Goal: Transaction & Acquisition: Purchase product/service

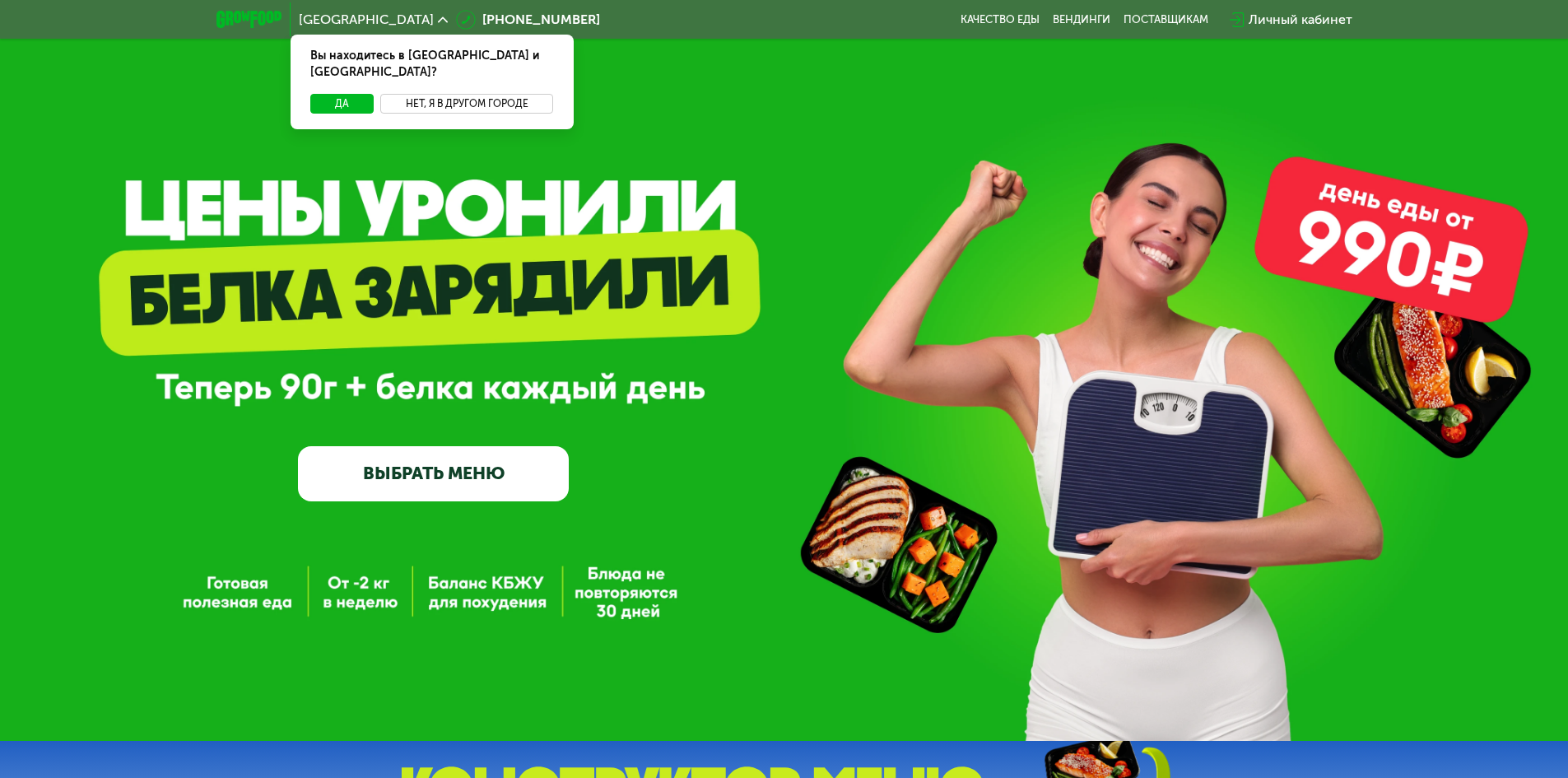
click at [474, 96] on button "Нет, я в другом городе" at bounding box center [467, 103] width 174 height 20
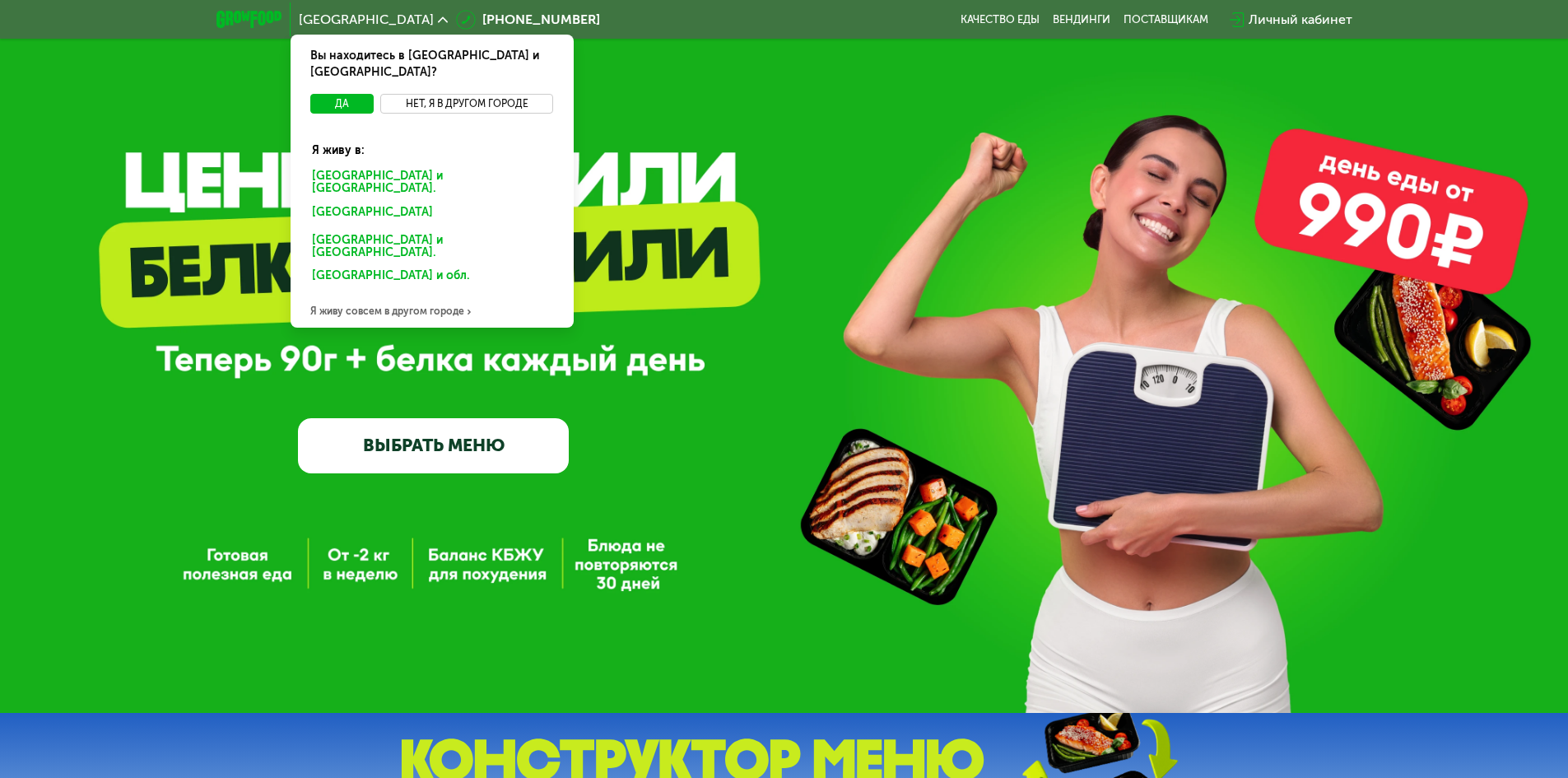
scroll to position [83, 0]
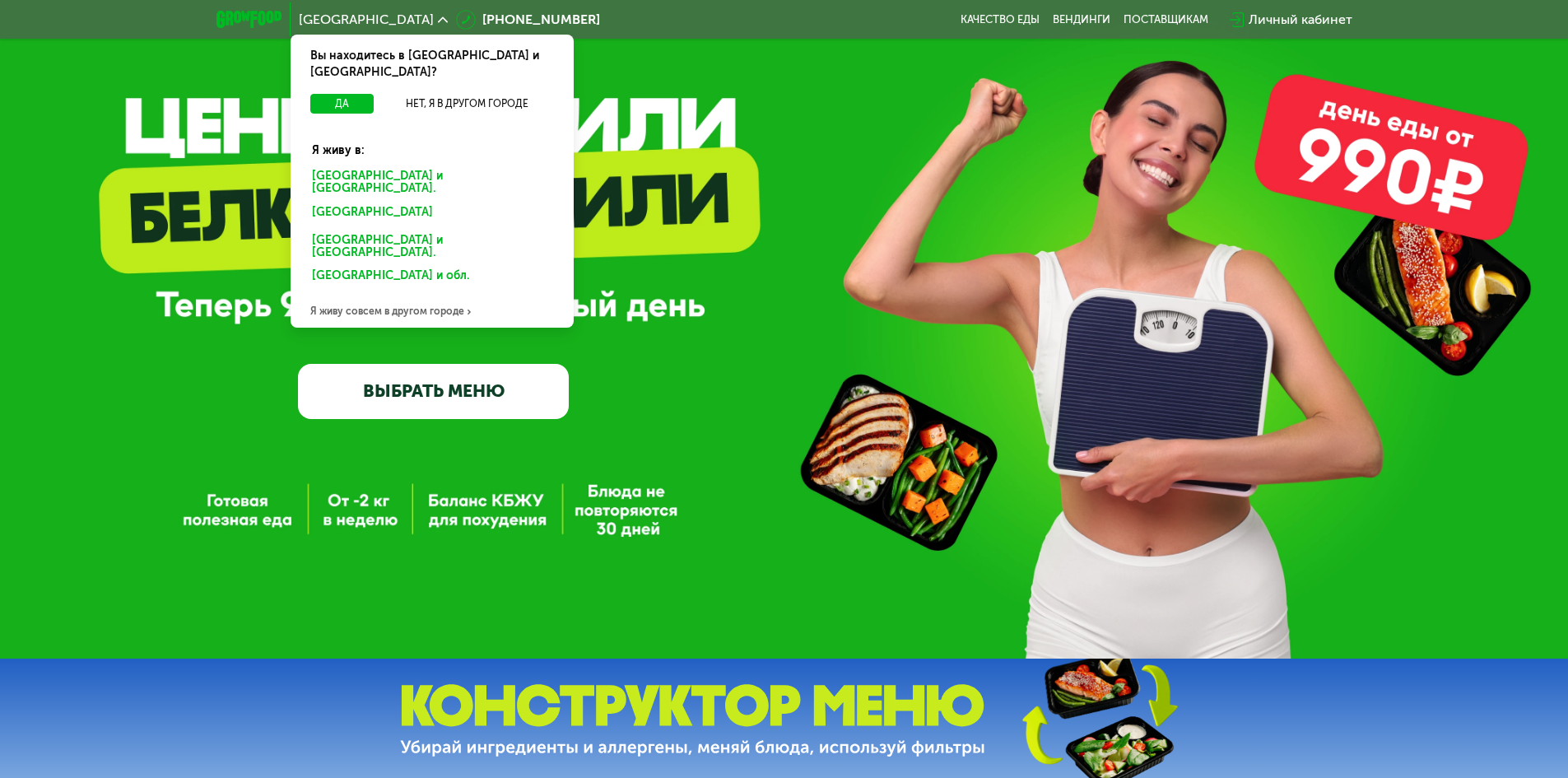
click at [378, 295] on div "Я живу совсем в другом городе" at bounding box center [432, 311] width 284 height 33
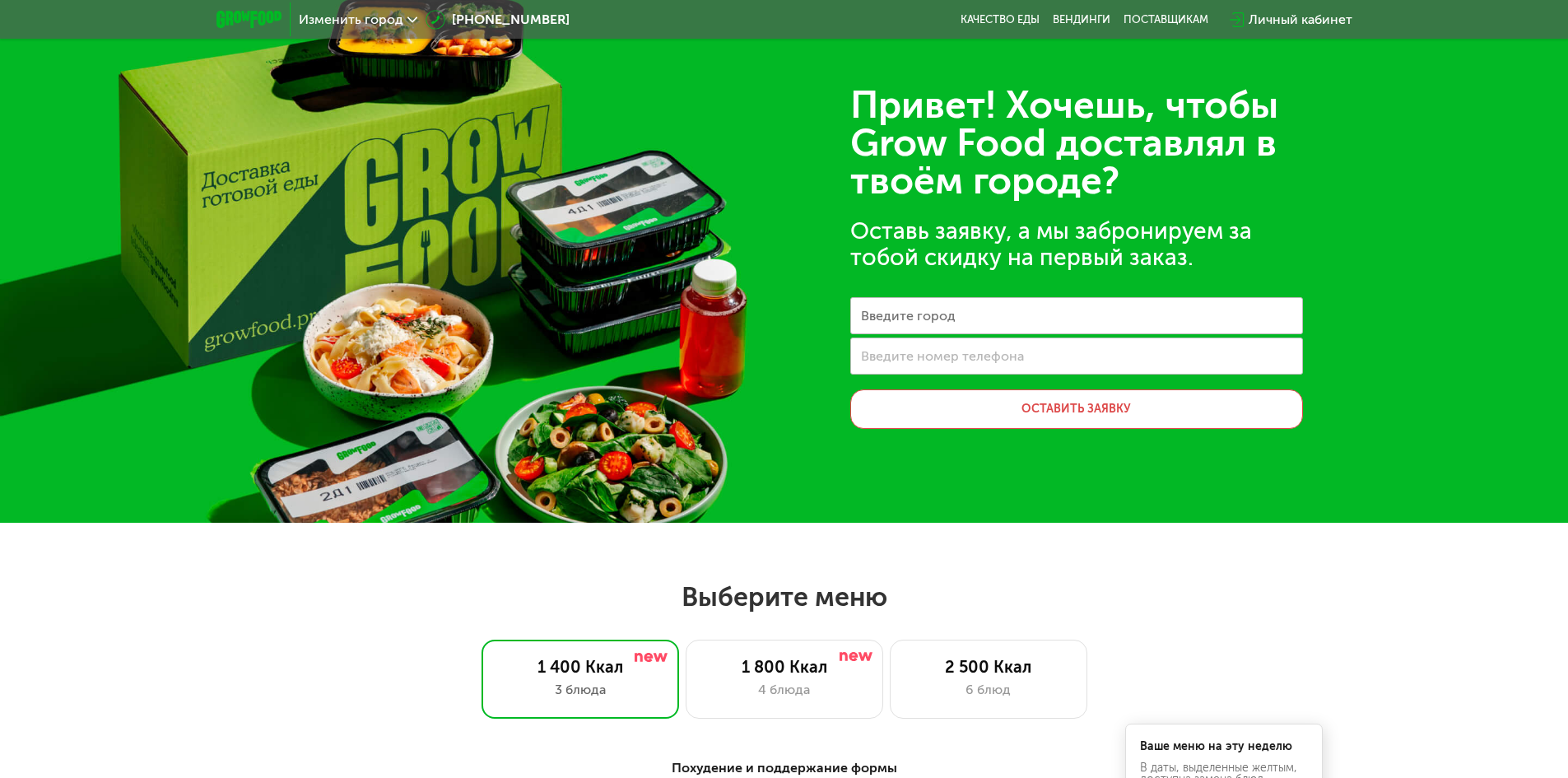
scroll to position [0, 0]
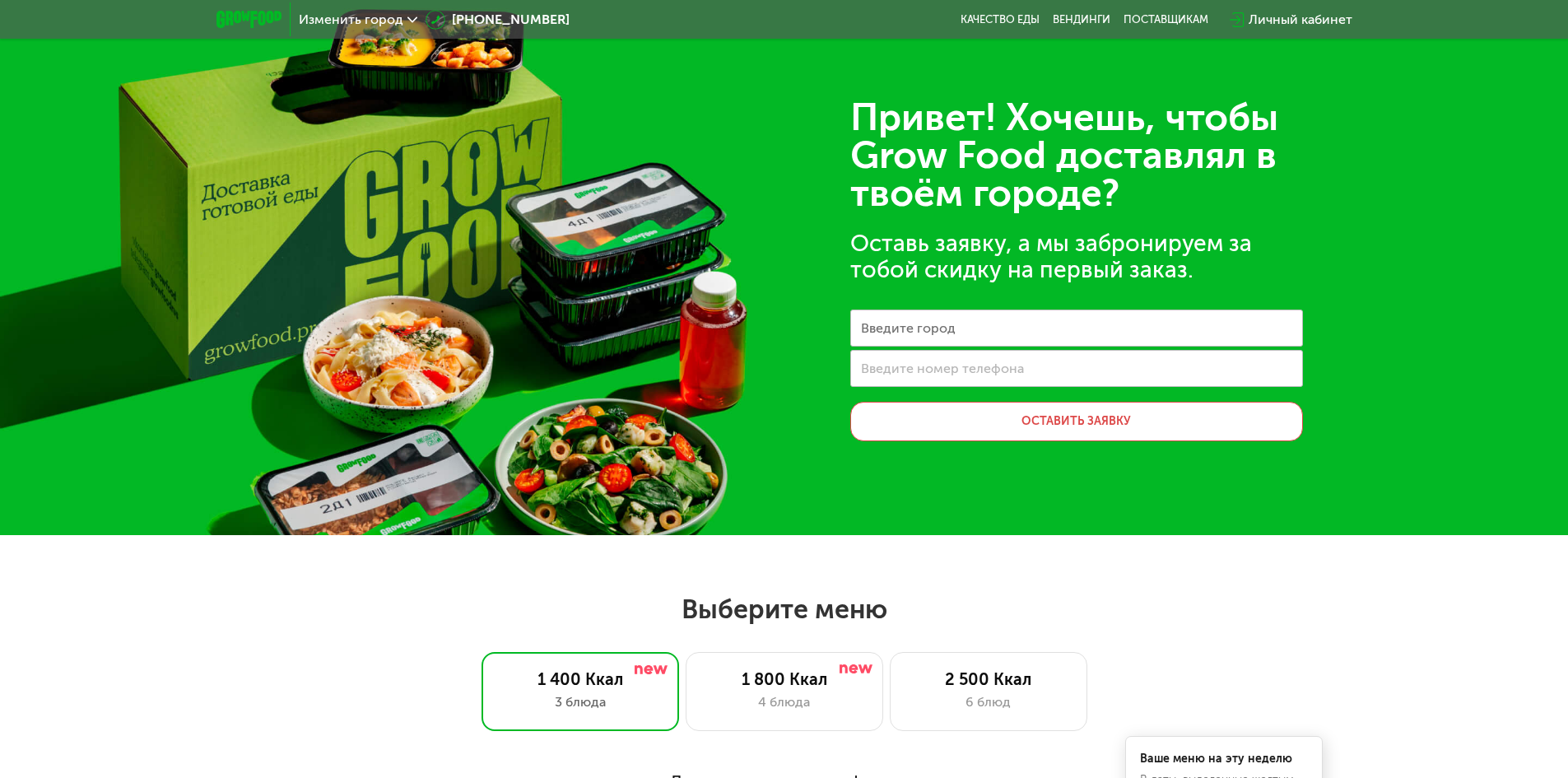
click at [940, 327] on label "Введите город" at bounding box center [909, 327] width 95 height 9
click at [940, 327] on input "Введите город" at bounding box center [1077, 327] width 453 height 37
type input "******"
click at [375, 20] on span "Изменить город" at bounding box center [351, 19] width 104 height 13
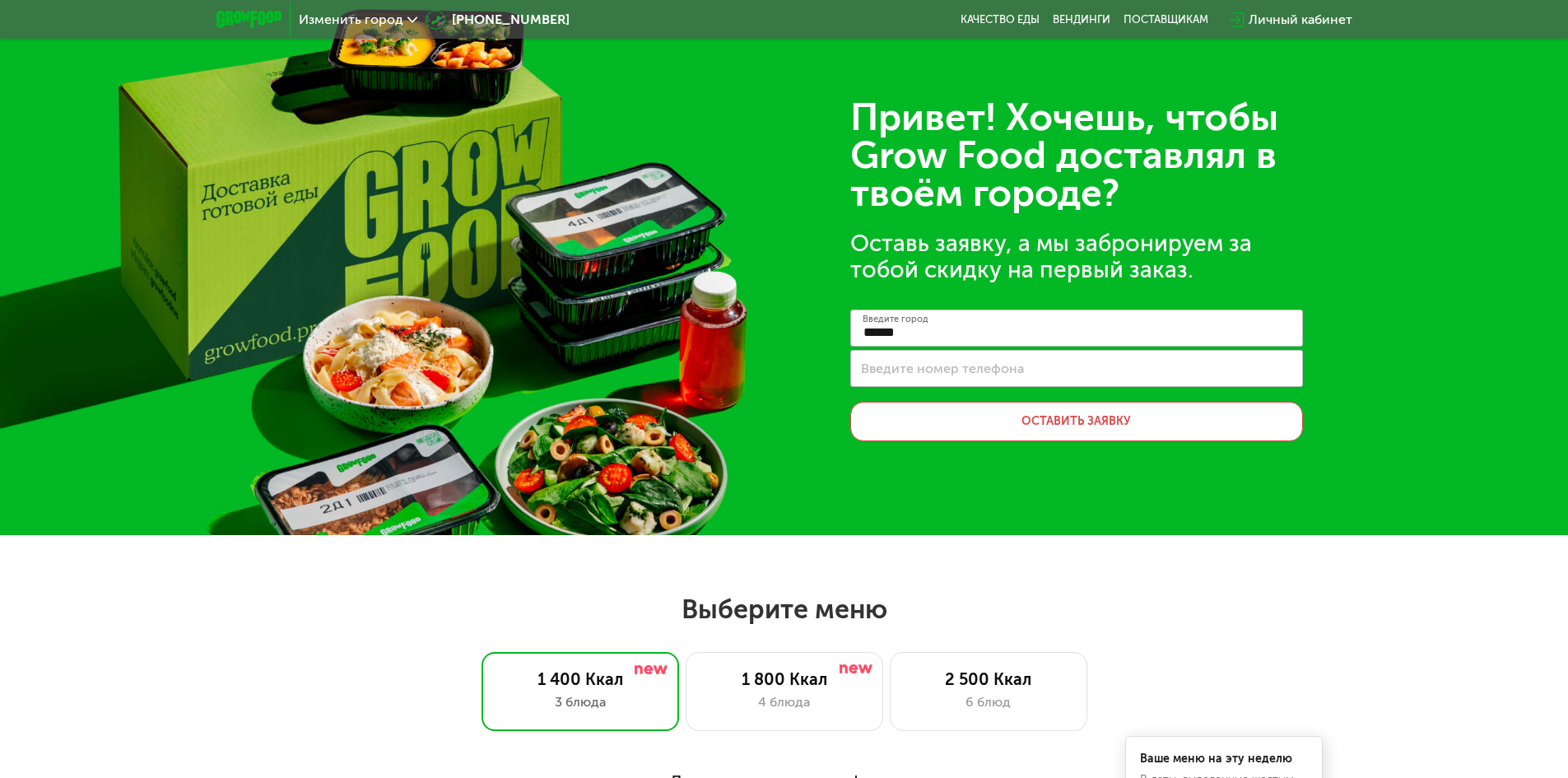
click at [290, 20] on div "Изменить город" at bounding box center [358, 20] width 135 height 29
click at [275, 20] on img at bounding box center [248, 19] width 65 height 17
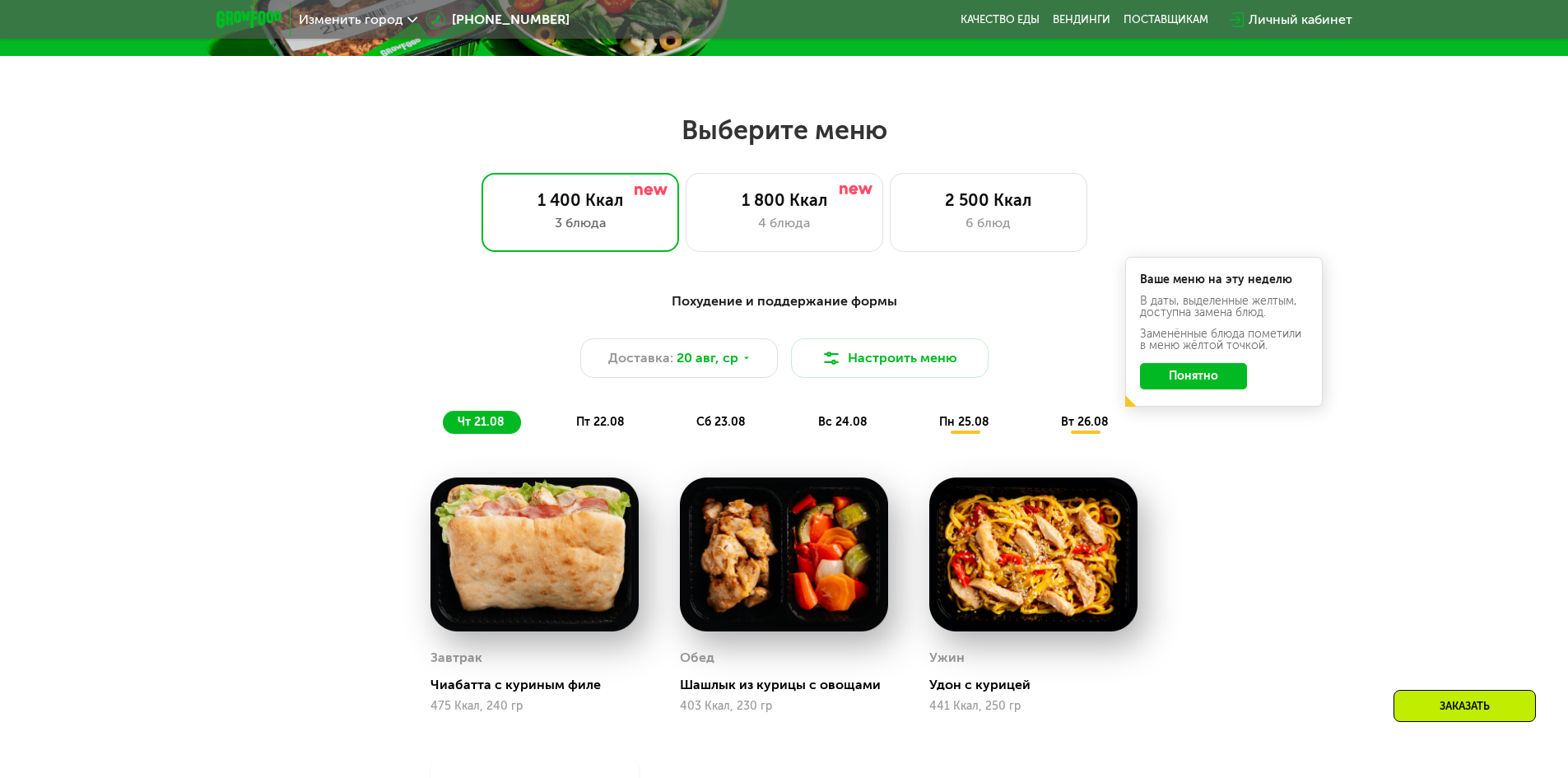
scroll to position [494, 0]
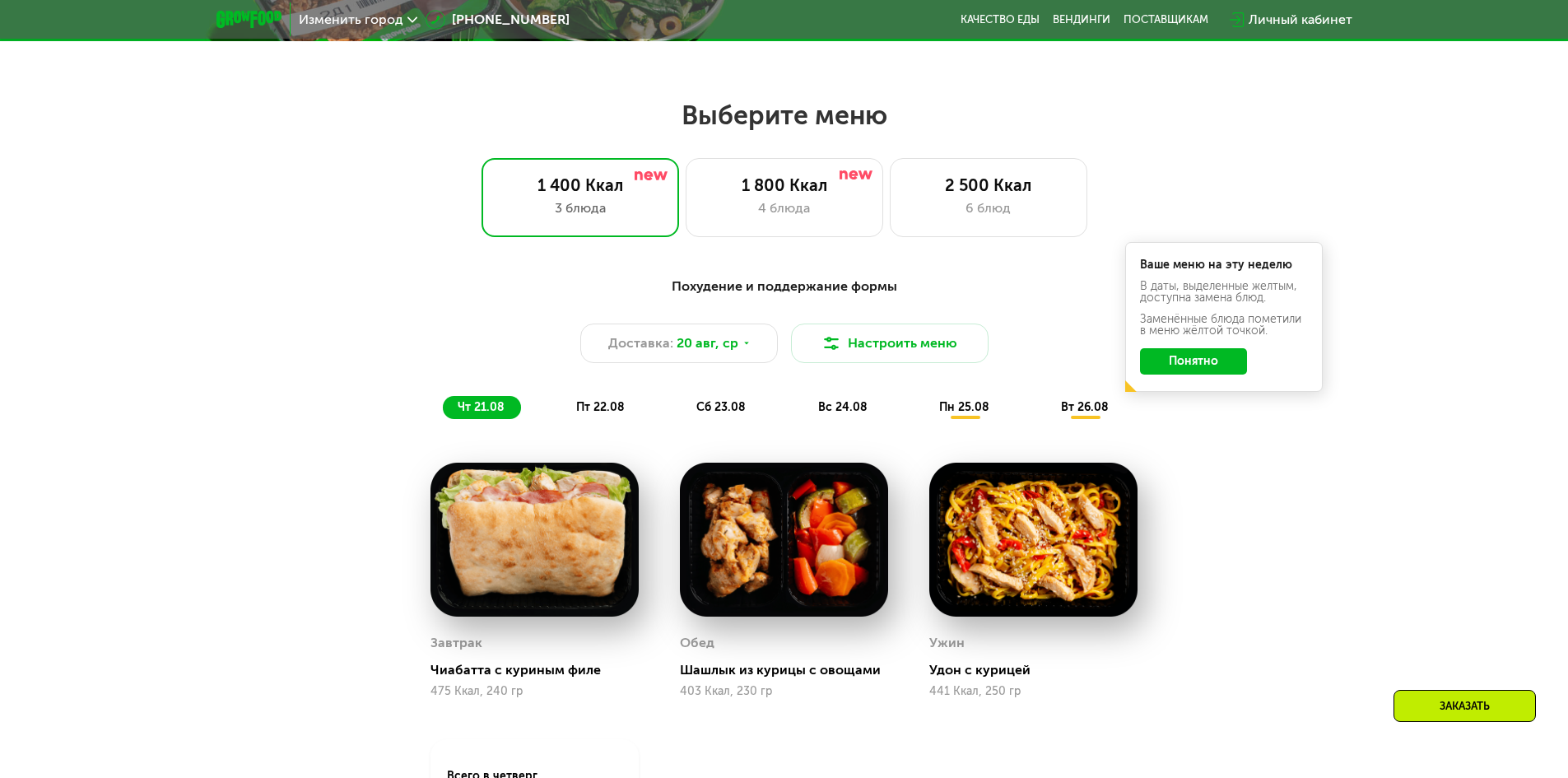
click at [622, 410] on span "пт 22.08" at bounding box center [601, 407] width 48 height 14
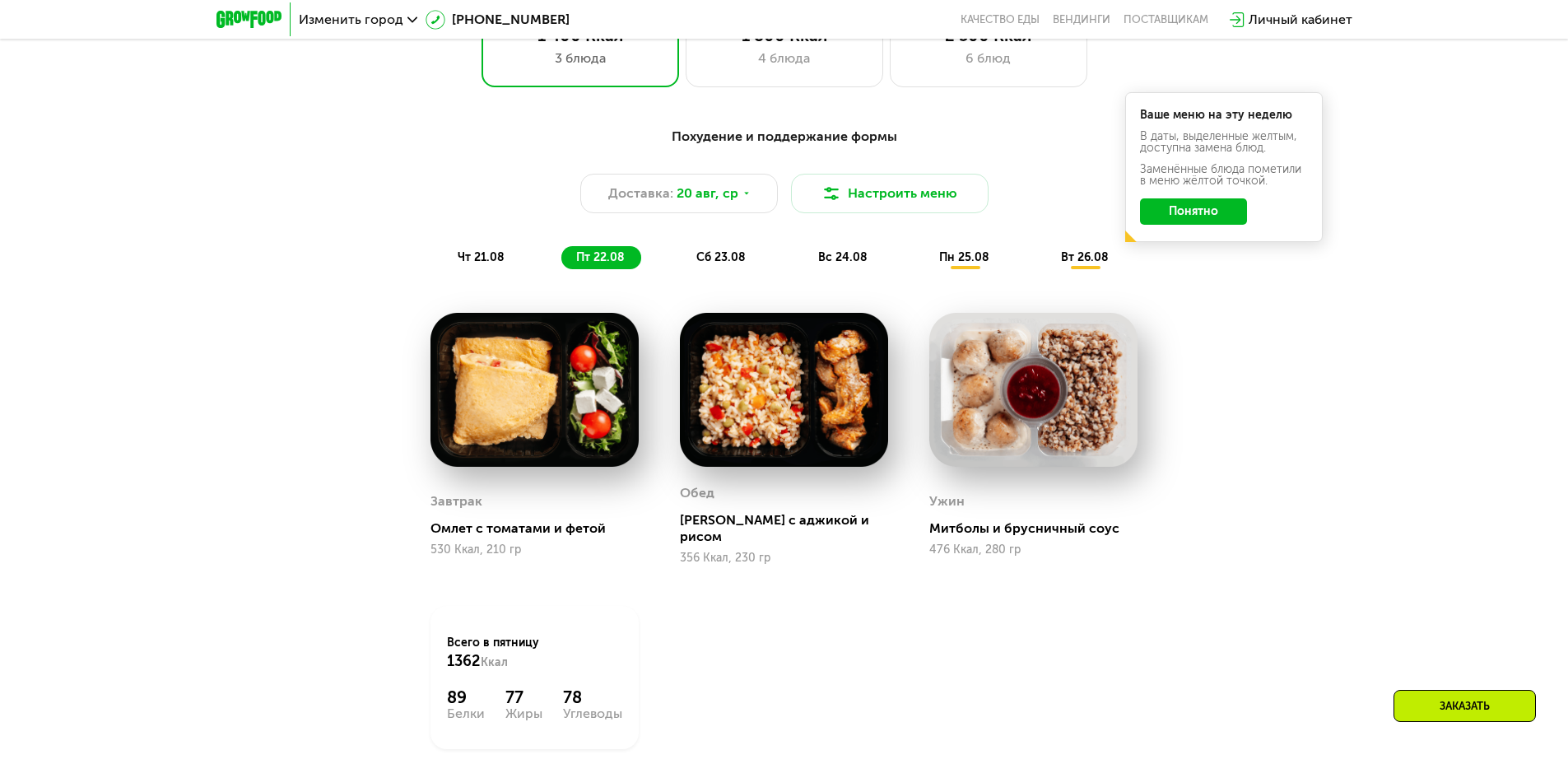
scroll to position [658, 0]
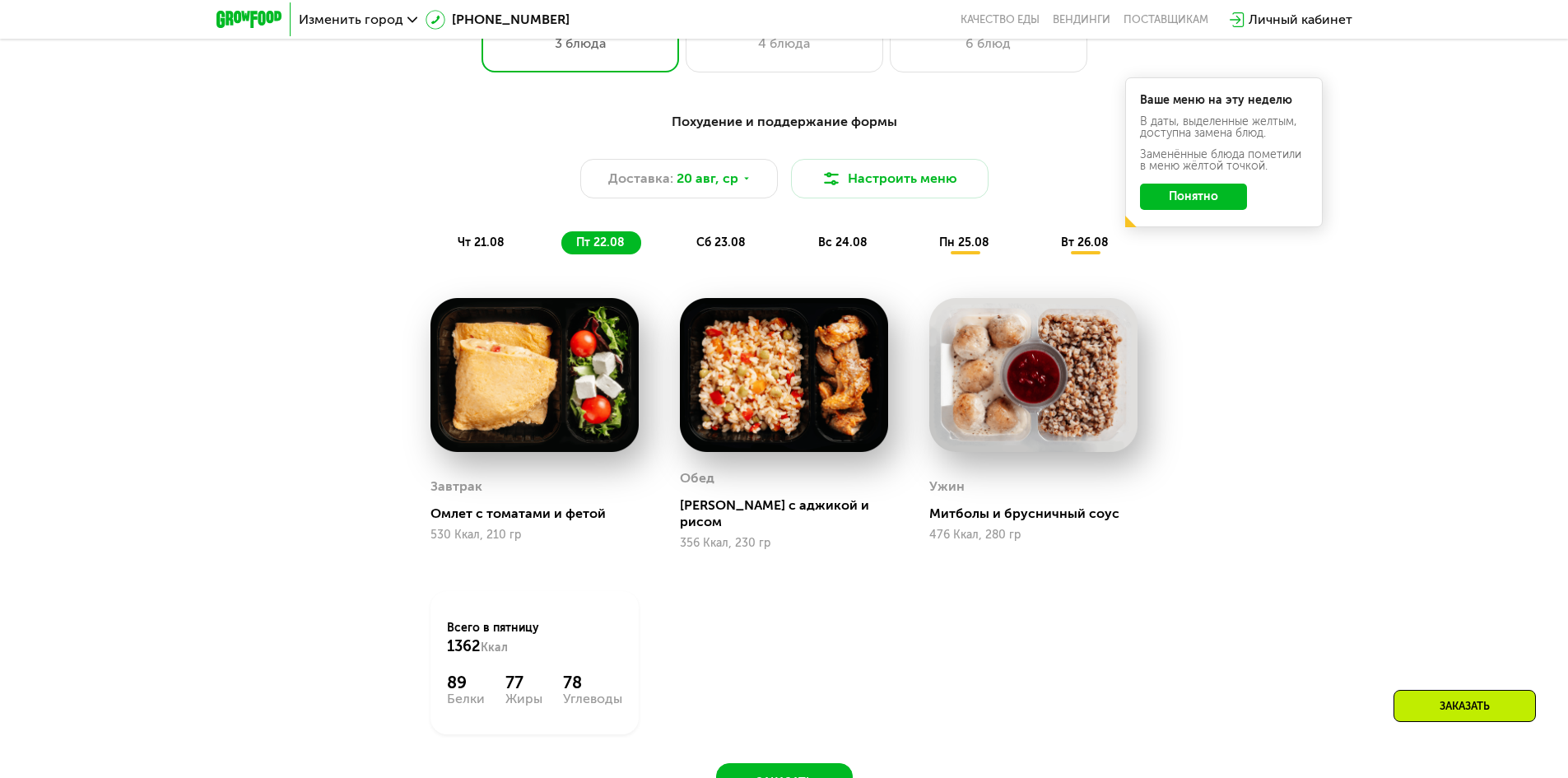
click at [730, 242] on span "сб 23.08" at bounding box center [721, 242] width 49 height 14
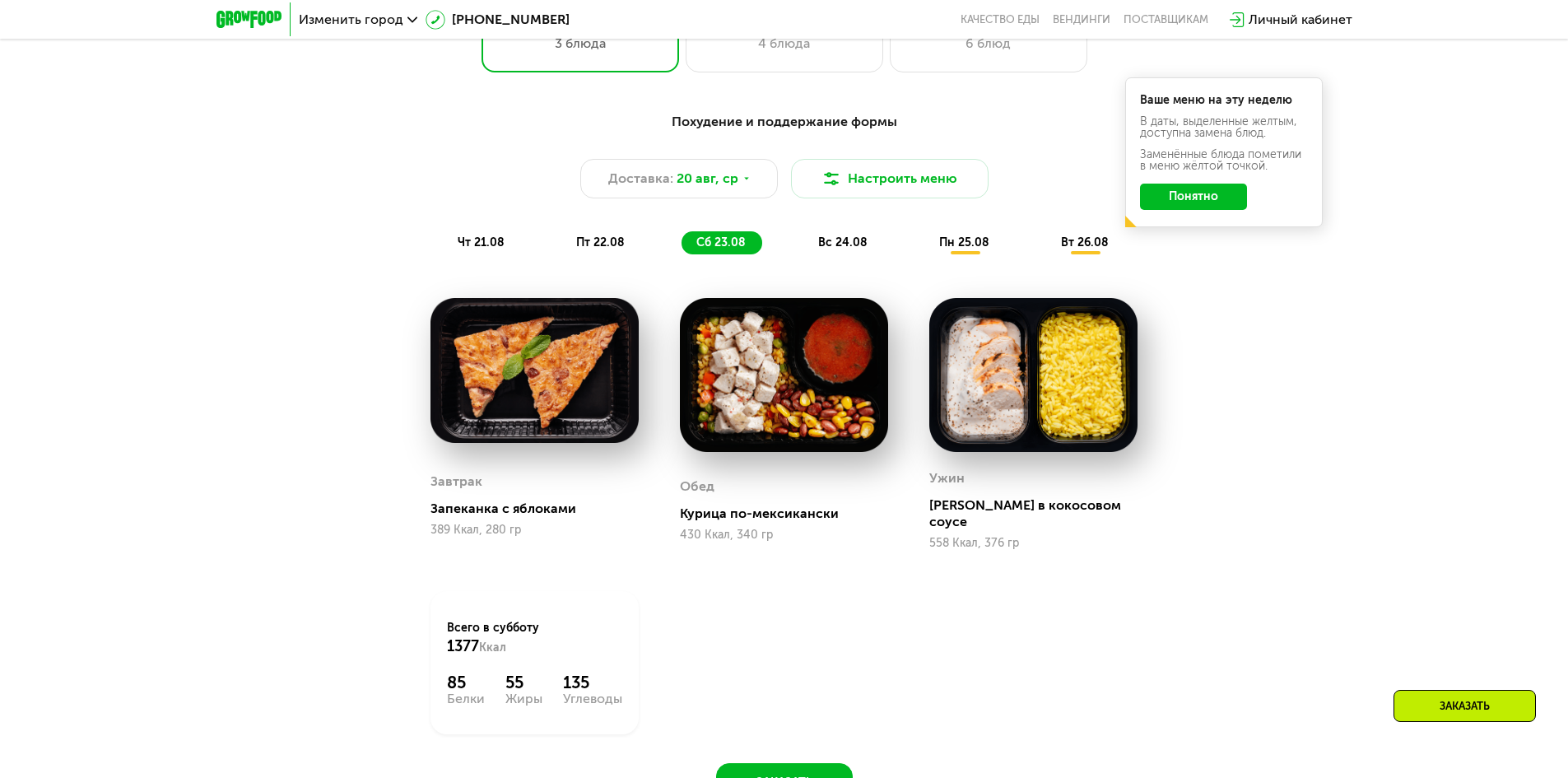
click at [840, 239] on span "вс 24.08" at bounding box center [842, 242] width 49 height 14
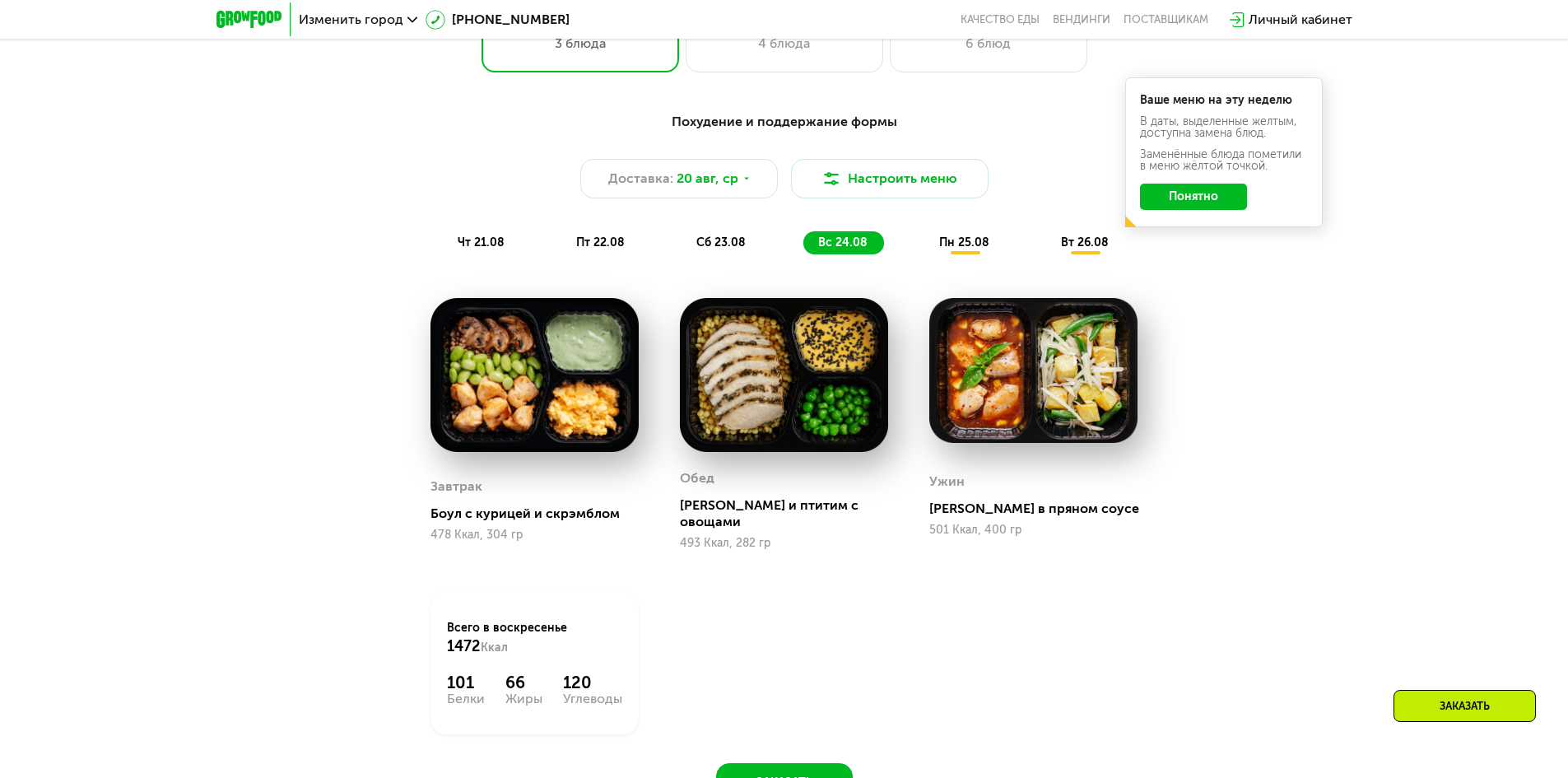
click at [950, 227] on div "Похудение и поддержание формы Доставка: [DATE] Настроить меню чт 21.08 пт 22.08…" at bounding box center [784, 183] width 975 height 142
click at [1046, 233] on div "пн 25.08" at bounding box center [1086, 242] width 79 height 23
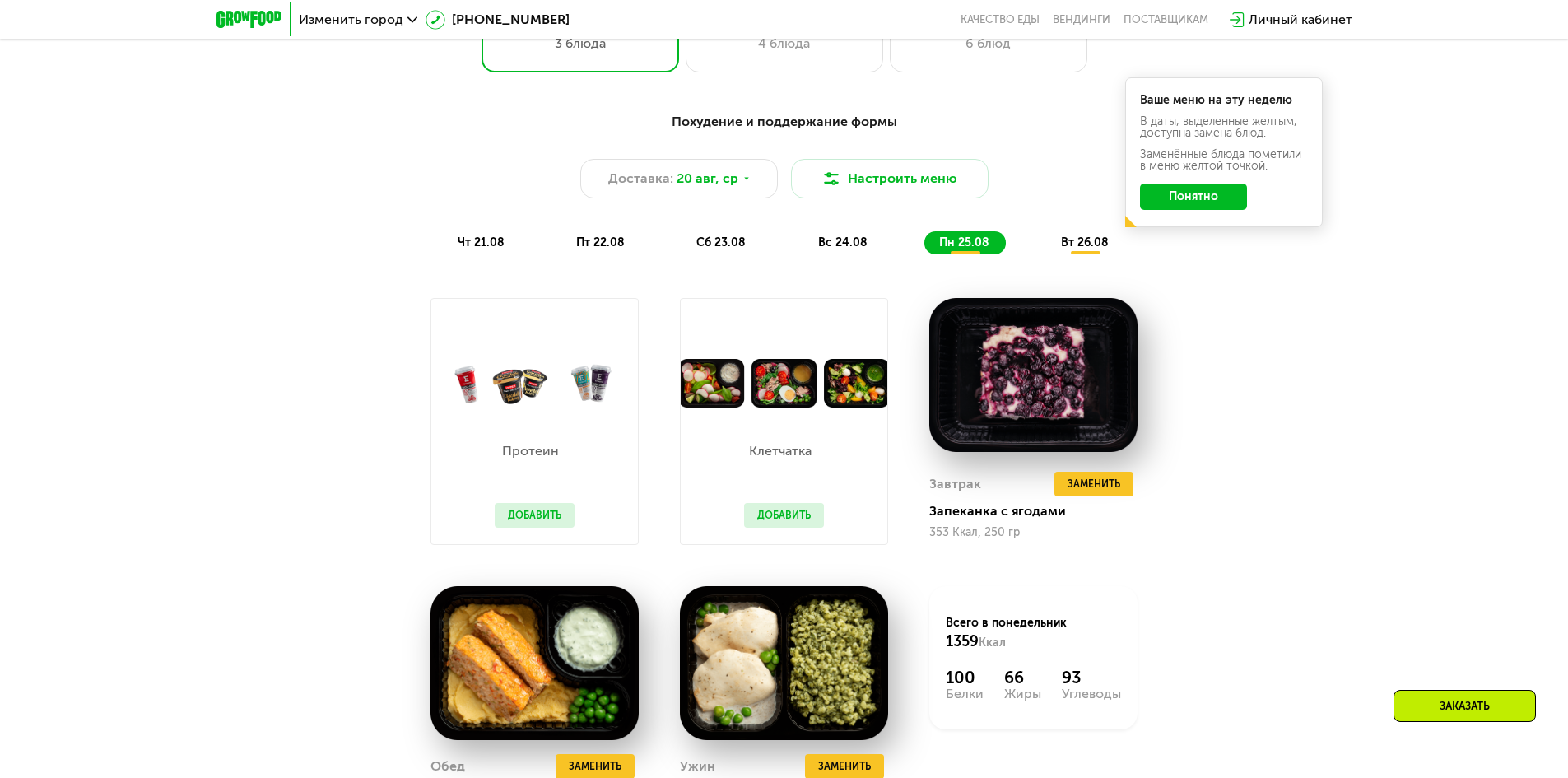
click at [1054, 248] on div "вт 26.08" at bounding box center [1086, 242] width 79 height 23
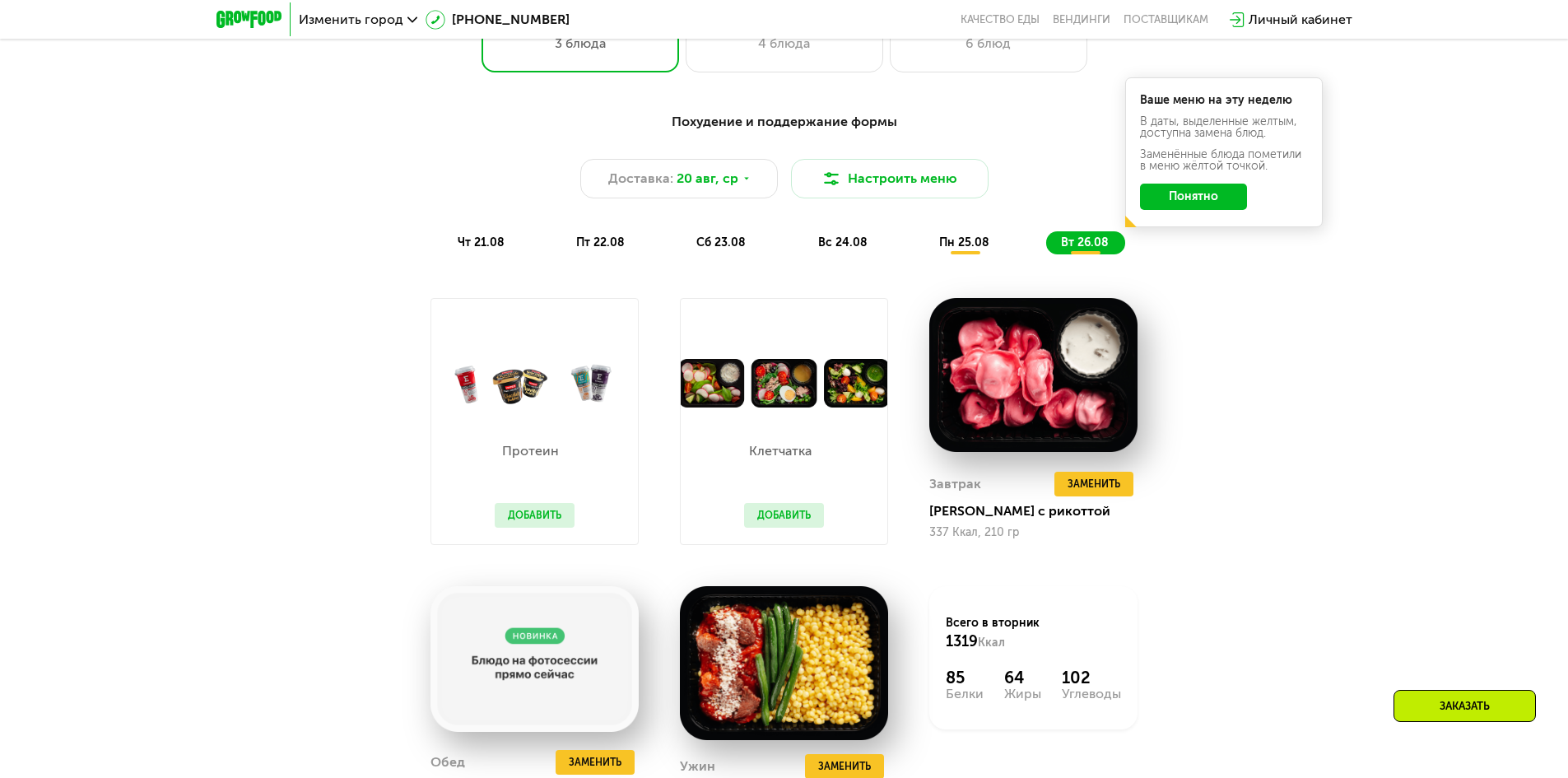
click at [981, 243] on span "пн 25.08" at bounding box center [965, 242] width 50 height 14
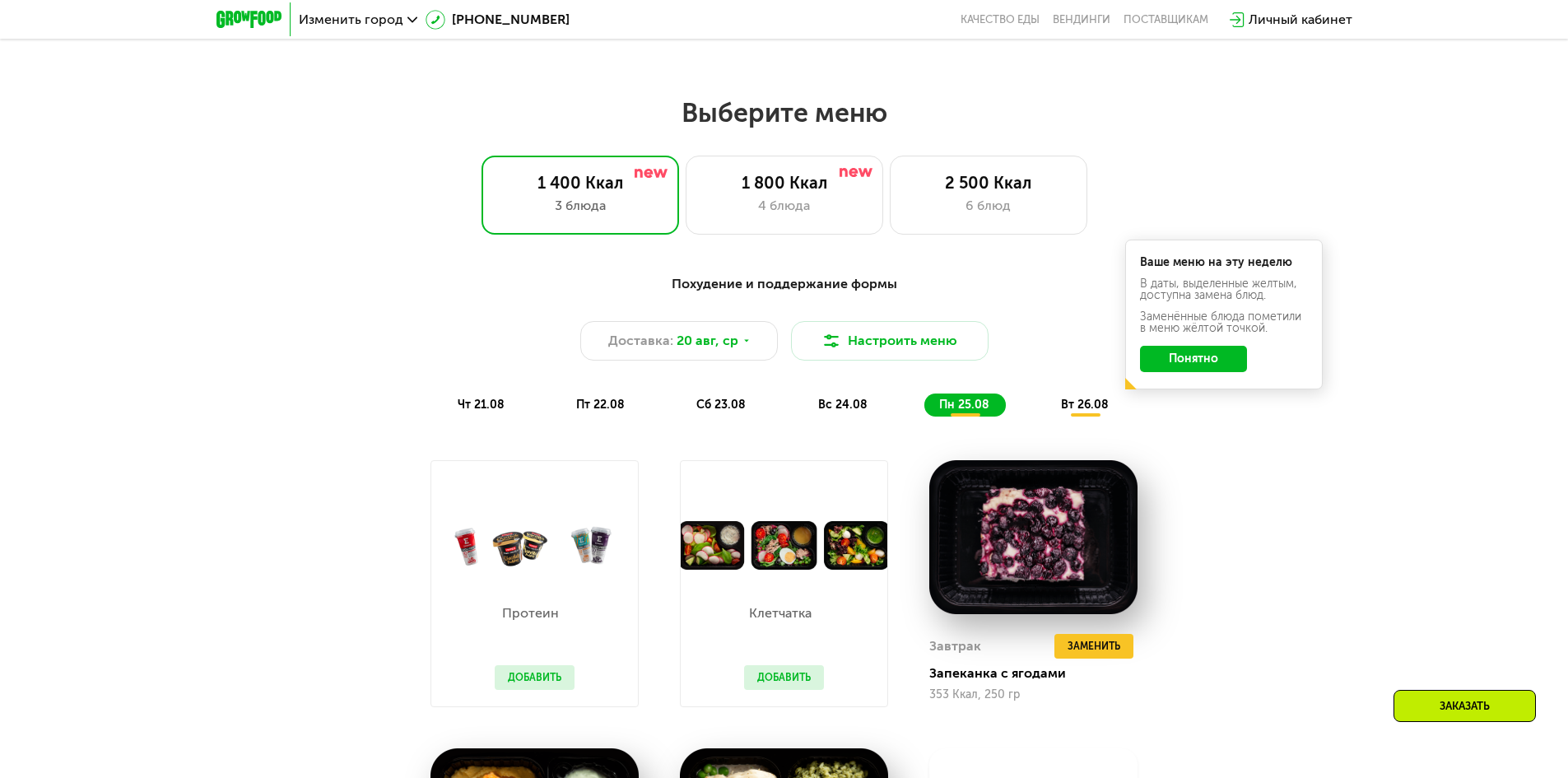
scroll to position [494, 0]
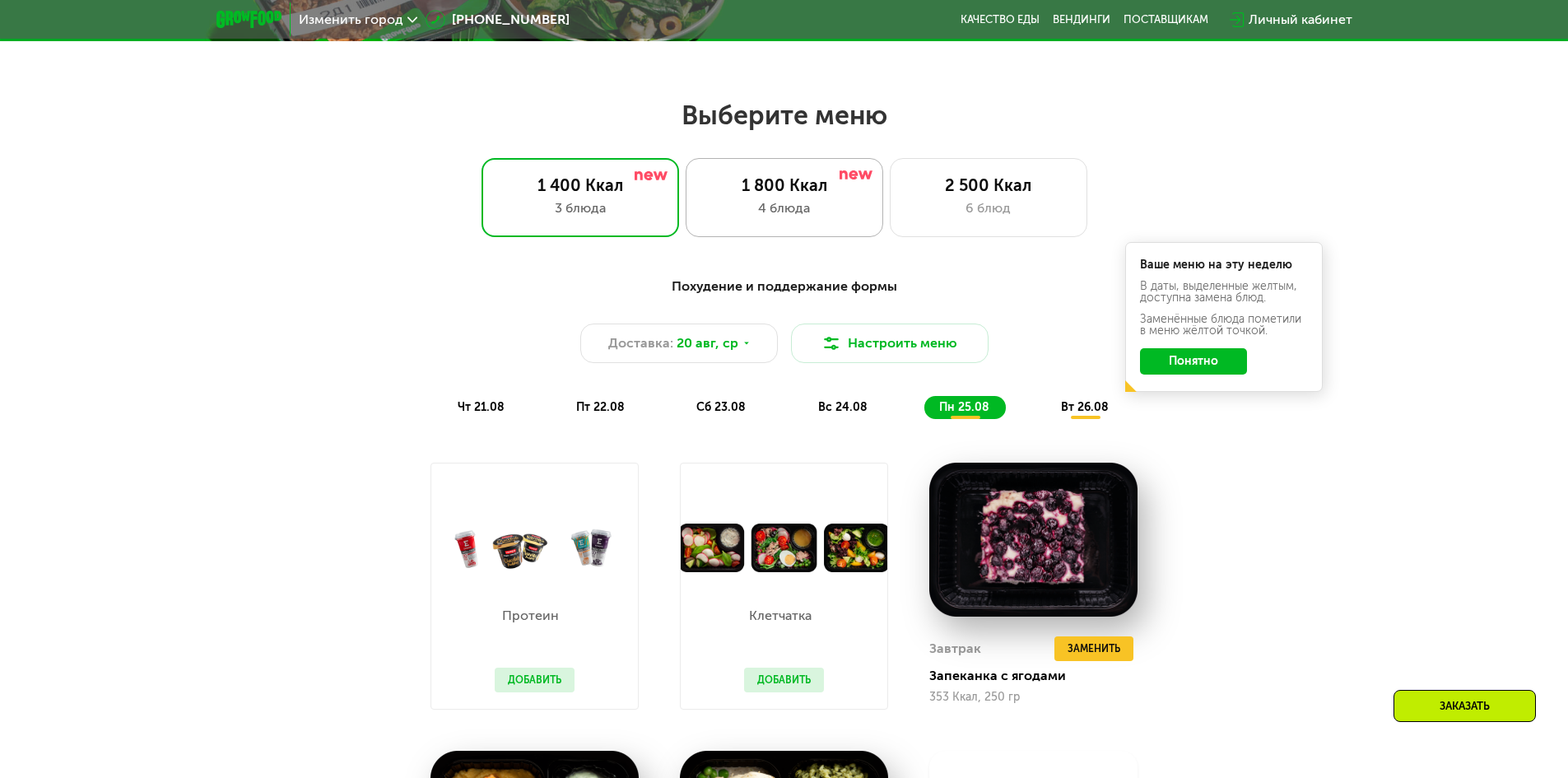
click at [801, 198] on div "4 блюда" at bounding box center [784, 208] width 163 height 20
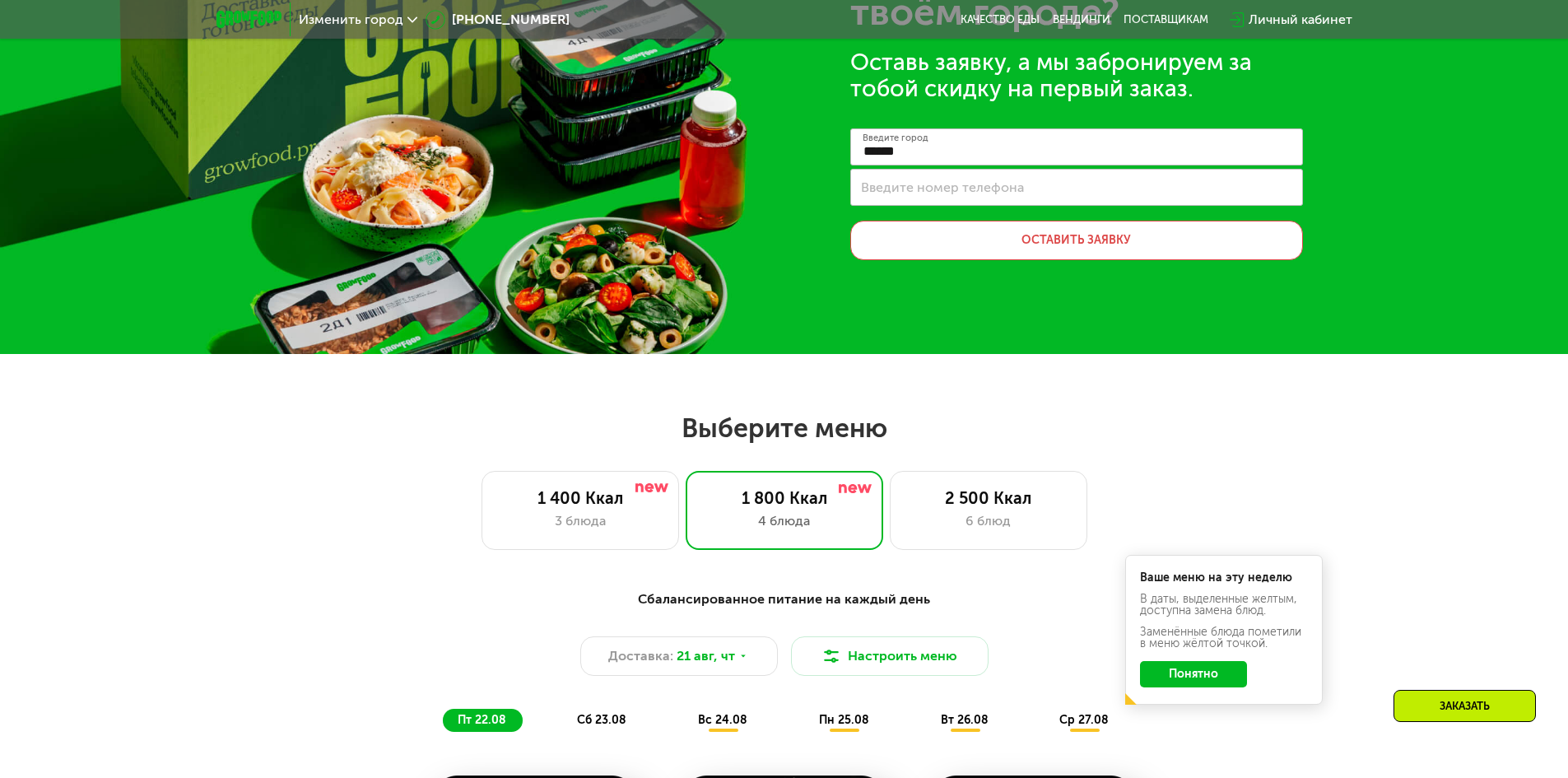
scroll to position [165, 0]
